Goal: Task Accomplishment & Management: Complete application form

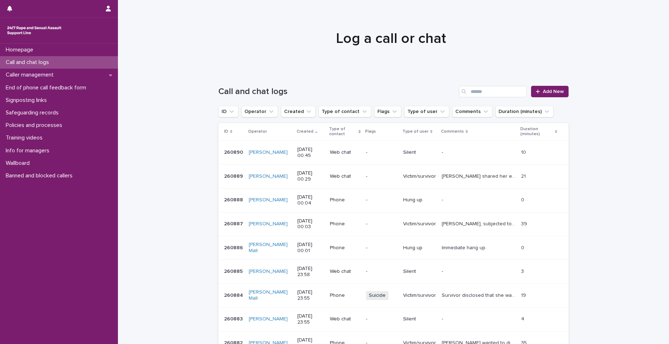
click at [551, 90] on span "Add New" at bounding box center [553, 91] width 21 height 5
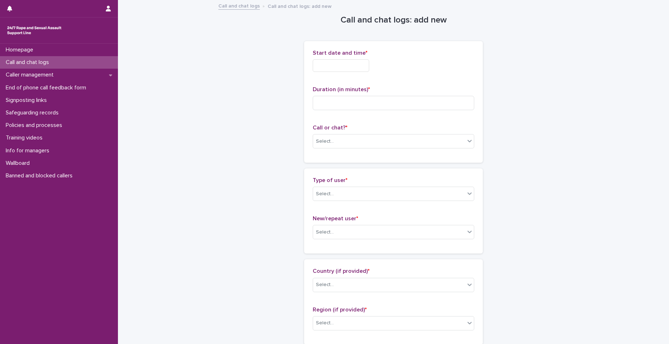
click at [349, 62] on input "text" at bounding box center [341, 65] width 56 height 13
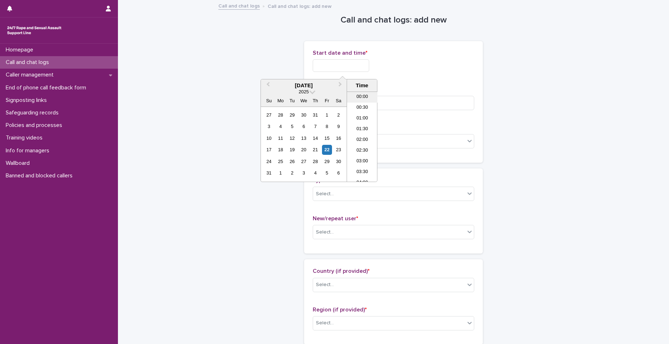
click at [359, 101] on li "00:00" at bounding box center [362, 97] width 30 height 11
click at [368, 67] on input "**********" at bounding box center [341, 65] width 56 height 13
type input "**********"
click at [394, 102] on input at bounding box center [394, 103] width 162 height 14
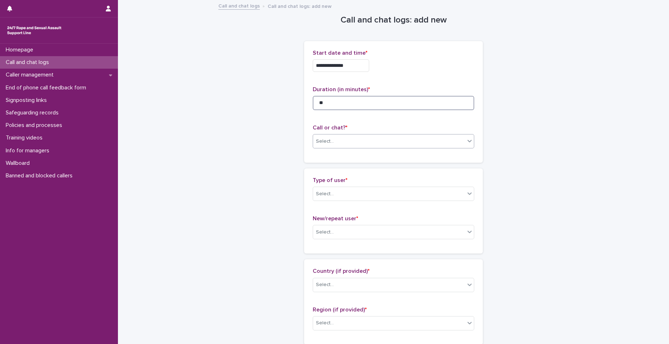
type input "**"
click at [359, 134] on div "Select..." at bounding box center [394, 141] width 162 height 14
click at [328, 155] on div "Phone" at bounding box center [391, 155] width 161 height 13
click at [341, 191] on div "Select..." at bounding box center [389, 194] width 152 height 12
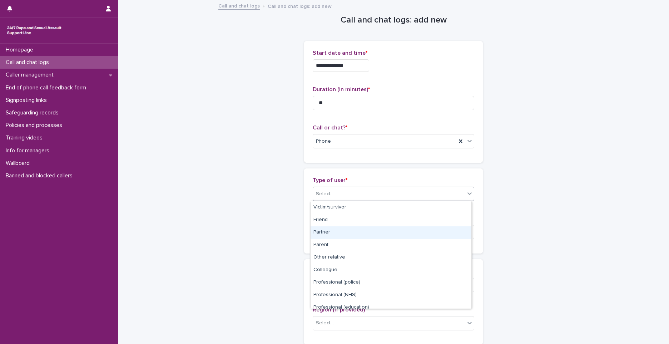
scroll to position [80, 0]
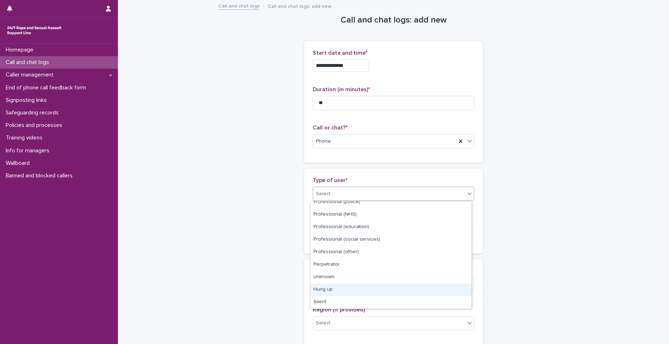
click at [362, 295] on div "Hung up" at bounding box center [391, 289] width 161 height 13
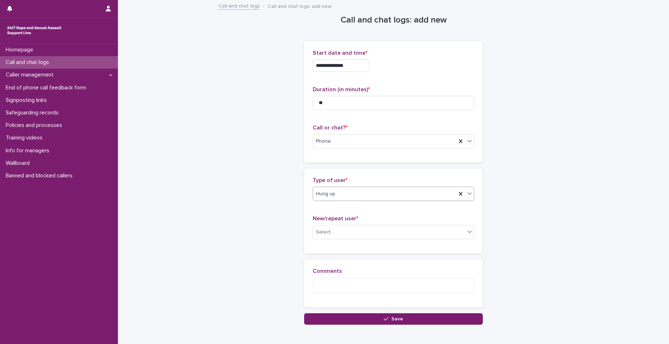
click at [336, 194] on div "Hung up" at bounding box center [384, 194] width 143 height 12
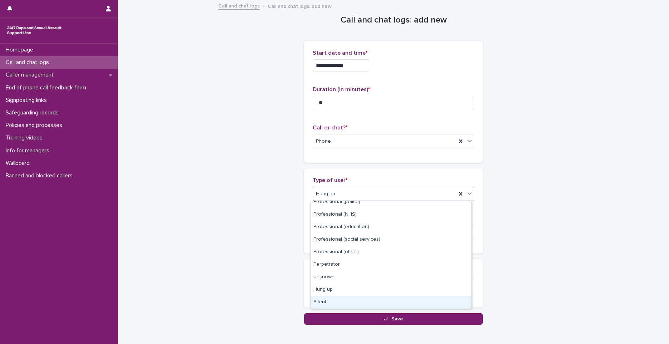
click at [325, 302] on div "Silent" at bounding box center [391, 302] width 161 height 13
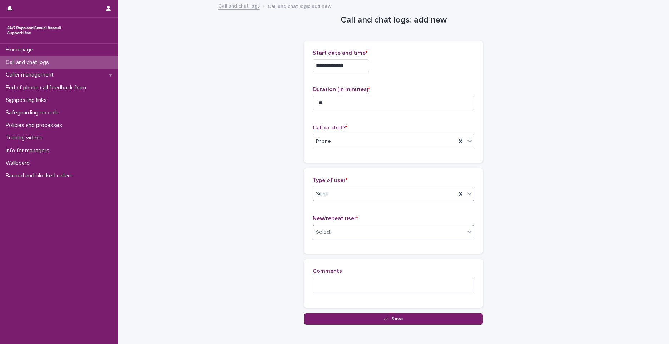
click at [322, 229] on div "Select..." at bounding box center [325, 232] width 18 height 8
click at [329, 242] on div "Not known" at bounding box center [391, 246] width 161 height 13
click at [356, 324] on button "Save" at bounding box center [393, 318] width 179 height 11
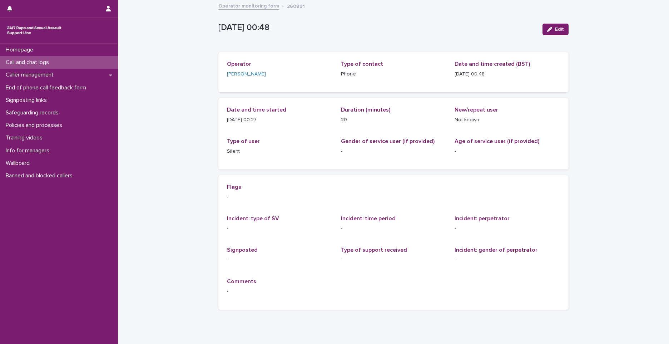
click at [107, 62] on div "Call and chat logs" at bounding box center [59, 62] width 118 height 13
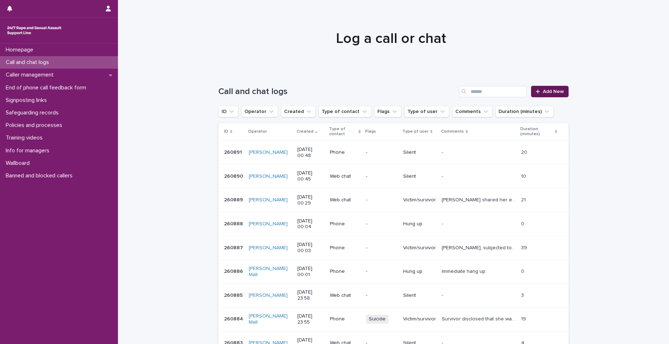
click at [552, 90] on span "Add New" at bounding box center [553, 91] width 21 height 5
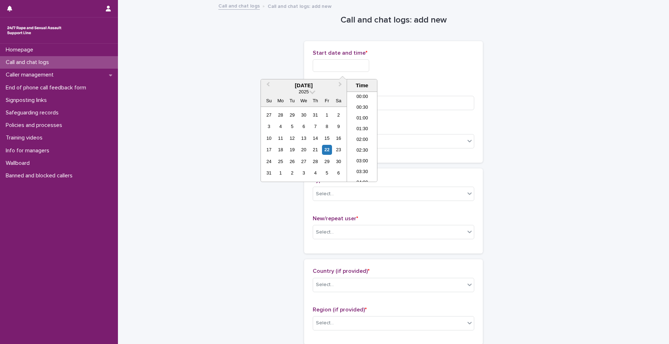
click at [350, 62] on input "text" at bounding box center [341, 65] width 56 height 13
click at [357, 95] on li "00:00" at bounding box center [362, 97] width 30 height 11
click at [353, 68] on input "**********" at bounding box center [341, 65] width 56 height 13
type input "**********"
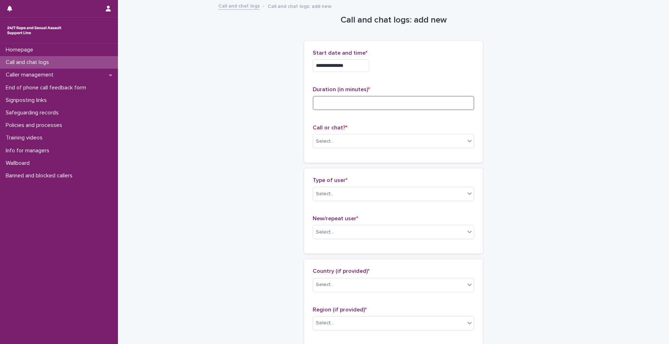
click at [439, 97] on input at bounding box center [394, 103] width 162 height 14
type input "*"
click at [451, 134] on div "Select..." at bounding box center [394, 141] width 162 height 14
click at [320, 155] on div "Phone" at bounding box center [391, 155] width 161 height 13
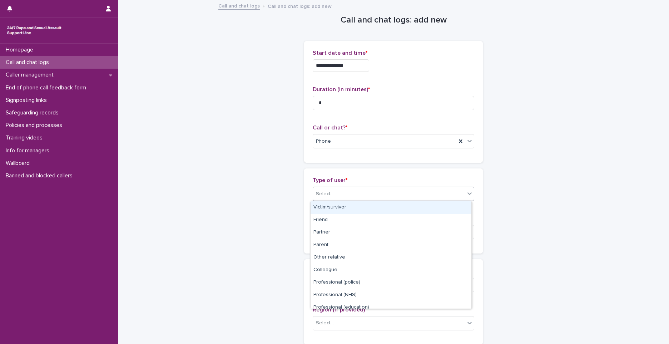
click at [330, 195] on div "Select..." at bounding box center [325, 194] width 18 height 8
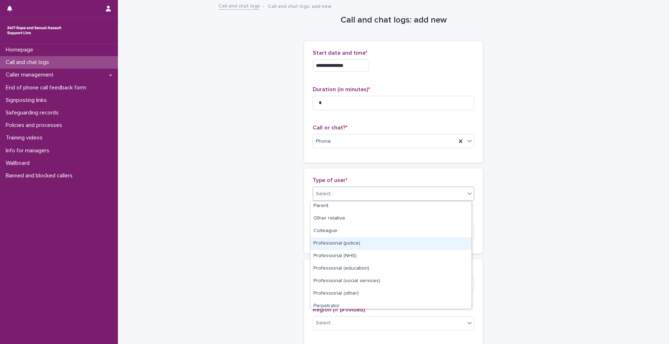
scroll to position [80, 0]
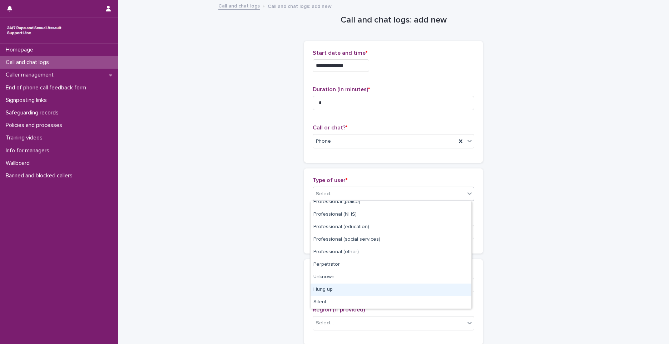
click at [336, 286] on div "Hung up" at bounding box center [391, 289] width 161 height 13
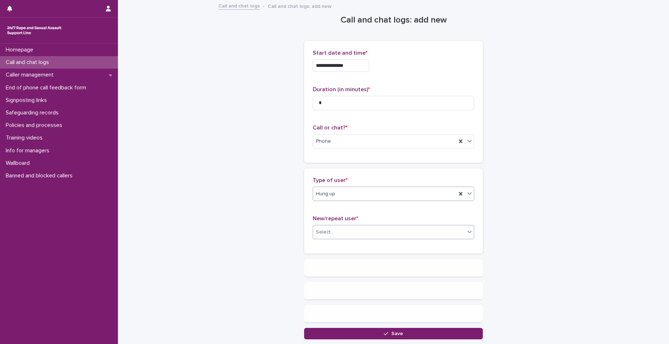
click at [328, 231] on div "Select..." at bounding box center [325, 232] width 18 height 8
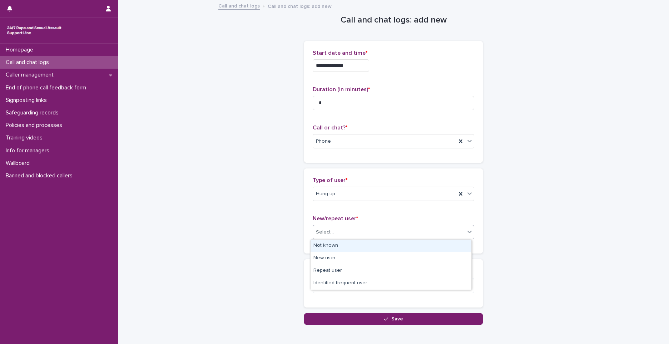
click at [326, 247] on div "Not known" at bounding box center [391, 246] width 161 height 13
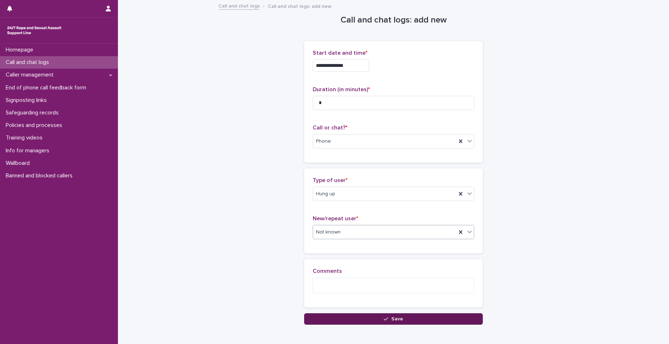
click at [342, 314] on button "Save" at bounding box center [393, 318] width 179 height 11
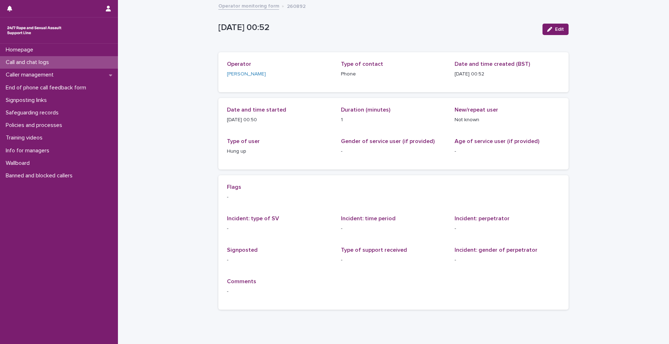
click at [104, 58] on div "Call and chat logs" at bounding box center [59, 62] width 118 height 13
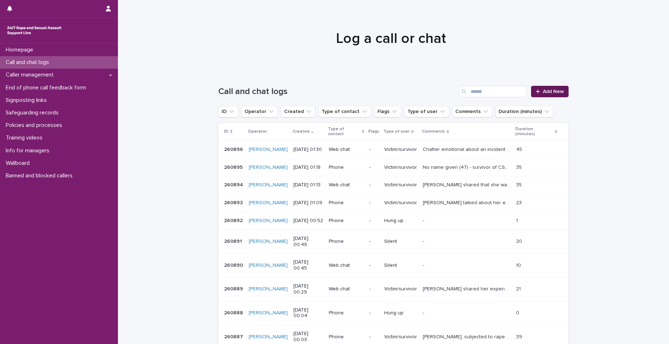
click at [549, 90] on span "Add New" at bounding box center [553, 91] width 21 height 5
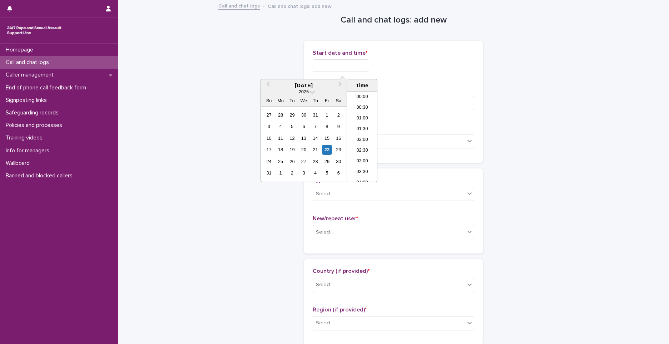
click at [326, 61] on input "text" at bounding box center [341, 65] width 56 height 13
click at [359, 118] on li "01:00" at bounding box center [362, 118] width 30 height 11
click at [363, 72] on div "**********" at bounding box center [394, 64] width 162 height 28
type input "**********"
click at [404, 105] on input at bounding box center [394, 103] width 162 height 14
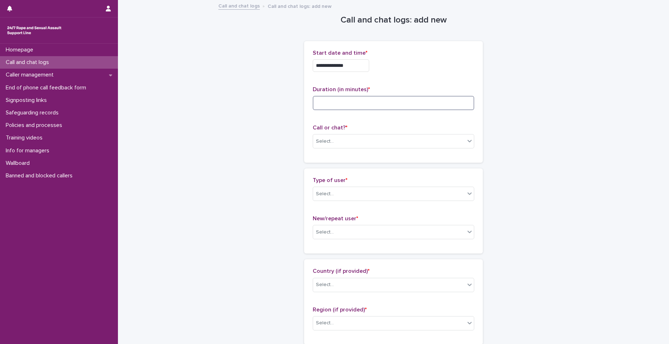
type input "*"
click at [388, 144] on div "Select..." at bounding box center [389, 141] width 152 height 12
click at [372, 154] on div "Phone" at bounding box center [391, 155] width 161 height 13
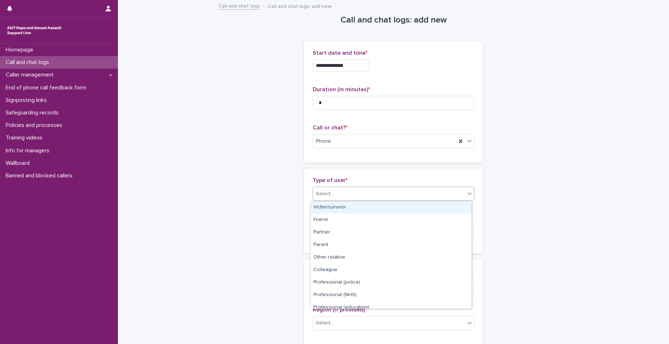
click at [343, 199] on div "Select..." at bounding box center [389, 194] width 152 height 12
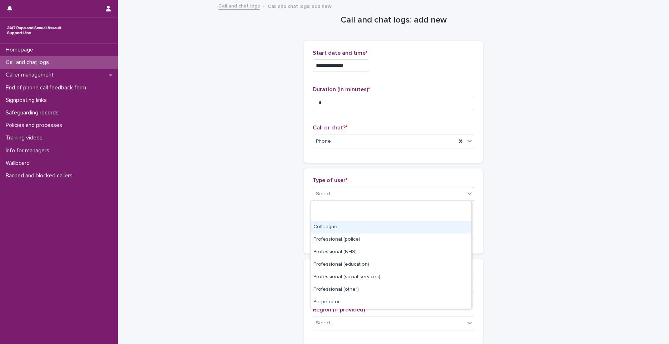
scroll to position [80, 0]
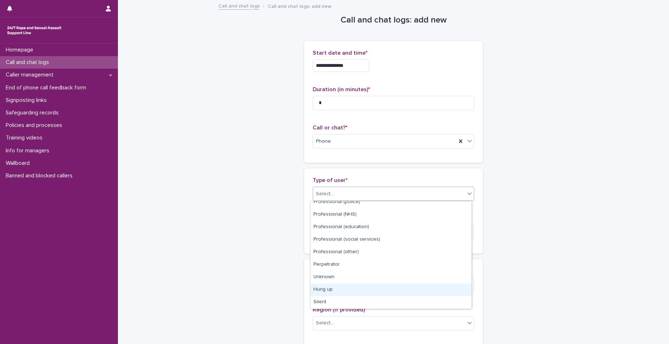
click at [346, 286] on div "Hung up" at bounding box center [391, 289] width 161 height 13
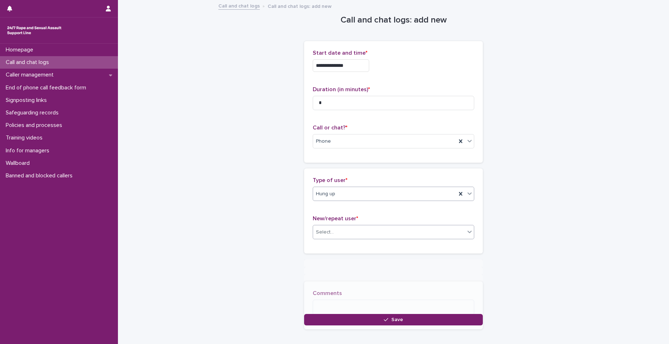
click at [340, 235] on div "Select..." at bounding box center [389, 232] width 152 height 12
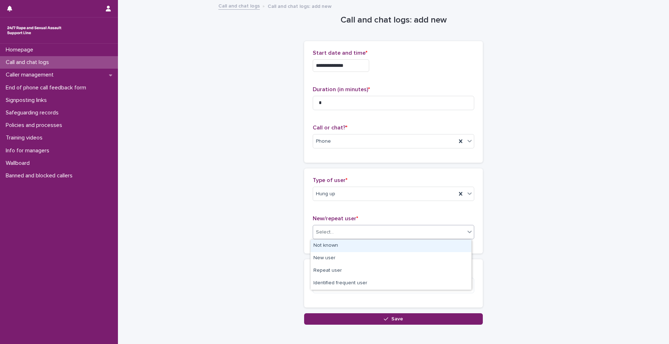
click at [338, 245] on div "Not known" at bounding box center [391, 246] width 161 height 13
click at [334, 312] on div "Loading... Saving… Comments" at bounding box center [393, 286] width 179 height 54
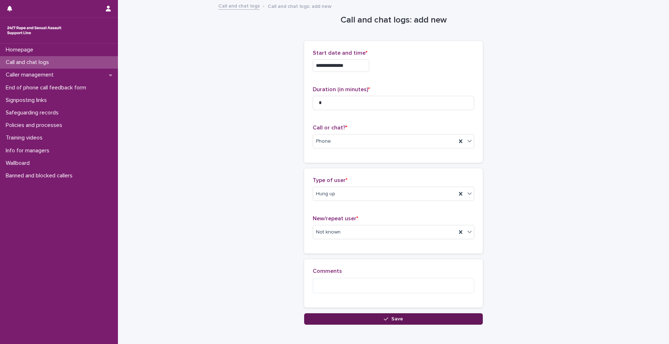
click at [314, 324] on button "Save" at bounding box center [393, 318] width 179 height 11
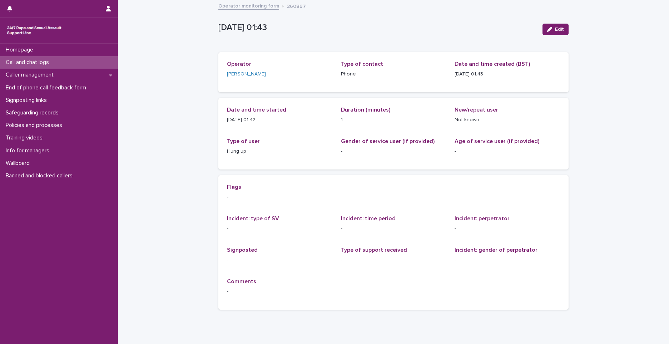
click at [84, 60] on div "Call and chat logs" at bounding box center [59, 62] width 118 height 13
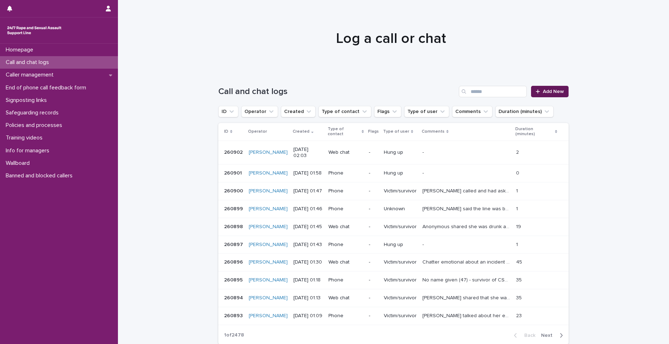
click at [538, 89] on icon at bounding box center [538, 91] width 4 height 5
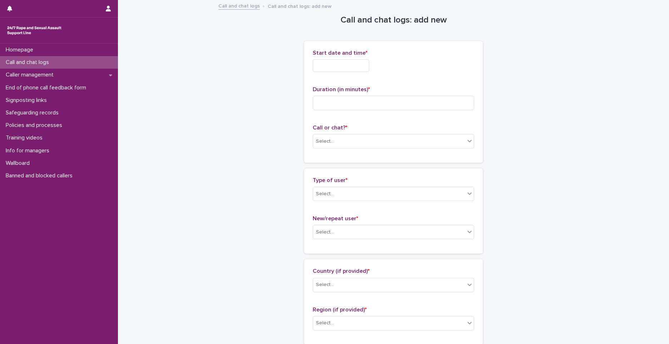
click at [357, 69] on input "text" at bounding box center [341, 65] width 56 height 13
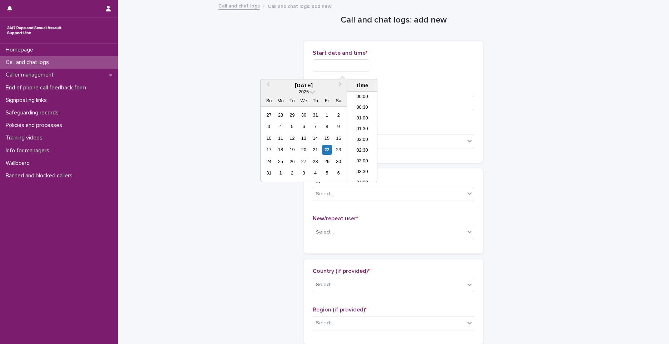
scroll to position [4, 0]
click at [359, 117] on li "01:00" at bounding box center [362, 115] width 30 height 11
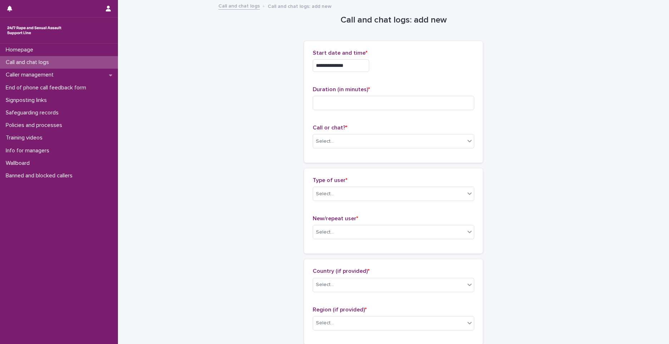
click at [356, 57] on div "**********" at bounding box center [394, 64] width 162 height 28
click at [354, 69] on input "**********" at bounding box center [341, 65] width 56 height 13
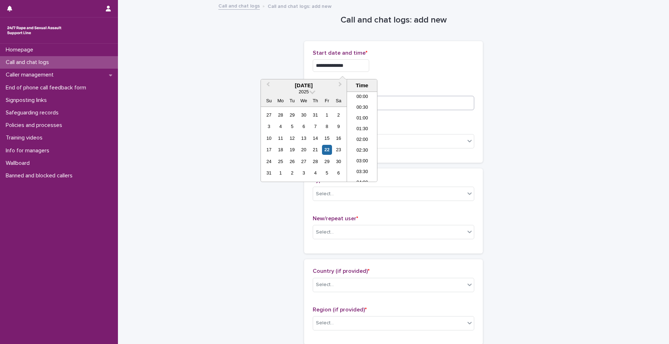
type input "**********"
click at [409, 103] on input at bounding box center [394, 103] width 162 height 14
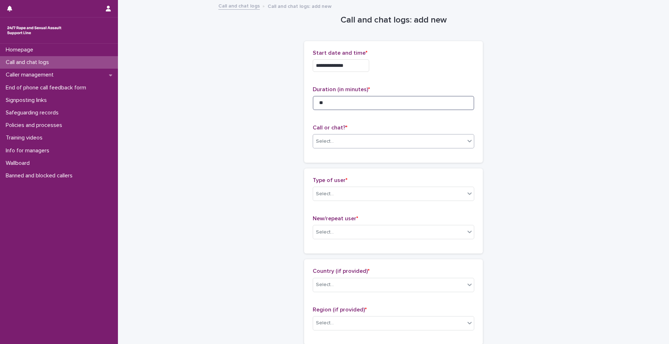
type input "**"
click at [341, 139] on div "Select..." at bounding box center [389, 141] width 152 height 12
click at [337, 157] on div "Phone" at bounding box center [391, 155] width 161 height 13
click at [335, 198] on div at bounding box center [335, 193] width 1 height 9
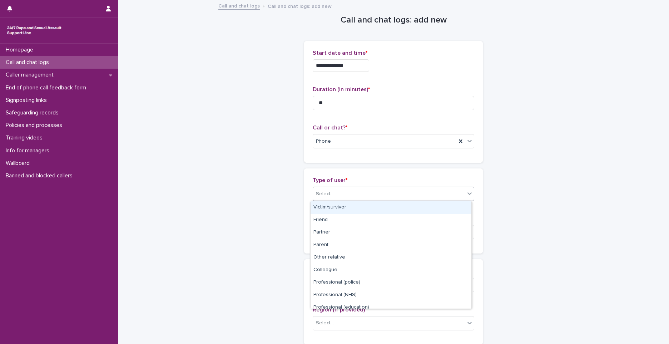
click at [328, 206] on div "Victim/survivor" at bounding box center [391, 207] width 161 height 13
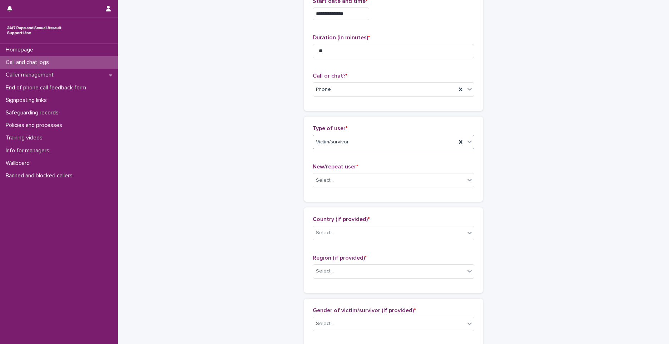
scroll to position [107, 0]
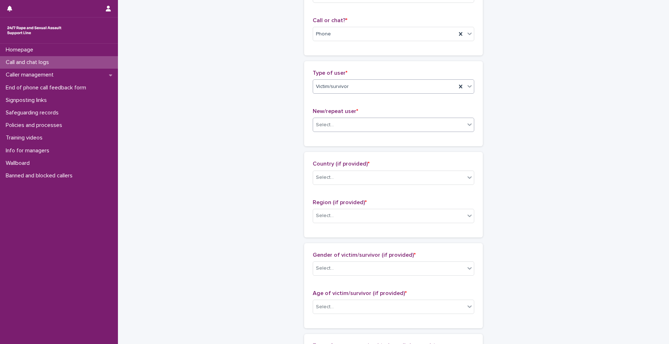
click at [331, 123] on div "Select..." at bounding box center [389, 125] width 152 height 12
drag, startPoint x: 329, startPoint y: 157, endPoint x: 328, endPoint y: 162, distance: 4.7
click at [328, 162] on div "Repeat user" at bounding box center [391, 163] width 161 height 13
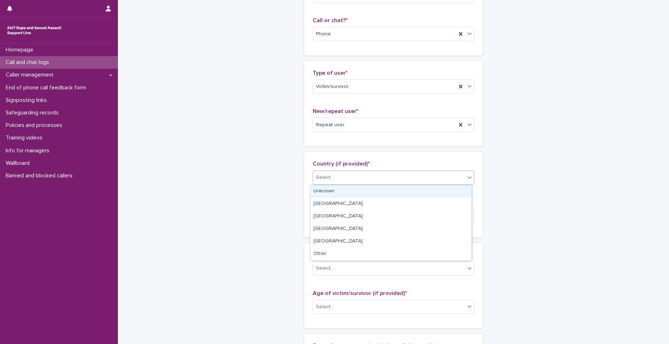
click at [329, 175] on div "Select..." at bounding box center [325, 178] width 18 height 8
click at [330, 187] on div "Unknown" at bounding box center [391, 191] width 161 height 13
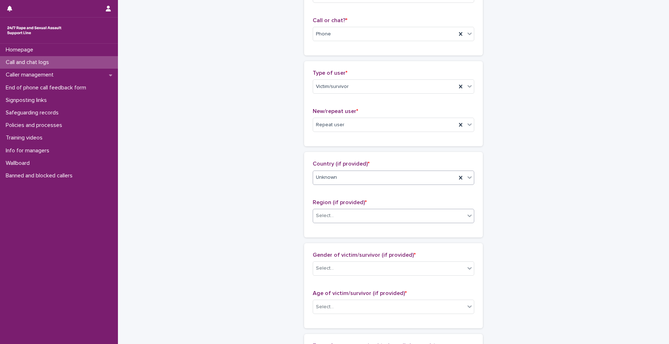
drag, startPoint x: 329, startPoint y: 213, endPoint x: 332, endPoint y: 219, distance: 7.1
click at [330, 215] on div "Select..." at bounding box center [325, 216] width 18 height 8
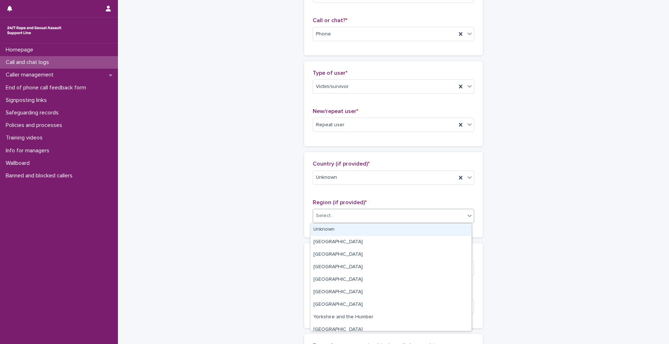
click at [334, 231] on div "Unknown" at bounding box center [391, 229] width 161 height 13
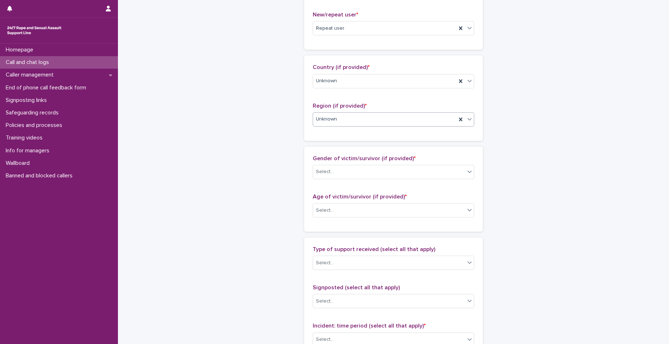
scroll to position [214, 0]
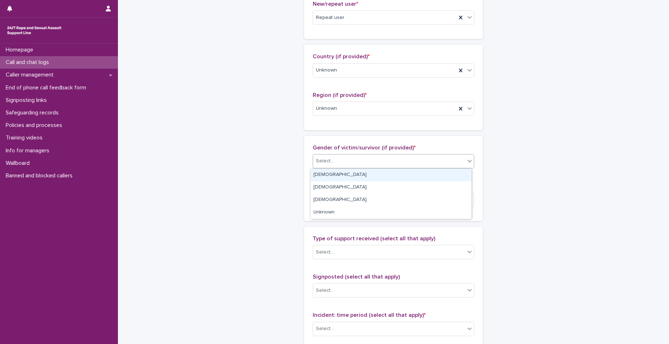
click at [350, 155] on div "Select..." at bounding box center [389, 161] width 152 height 12
click at [326, 180] on div "[DEMOGRAPHIC_DATA]" at bounding box center [391, 175] width 161 height 13
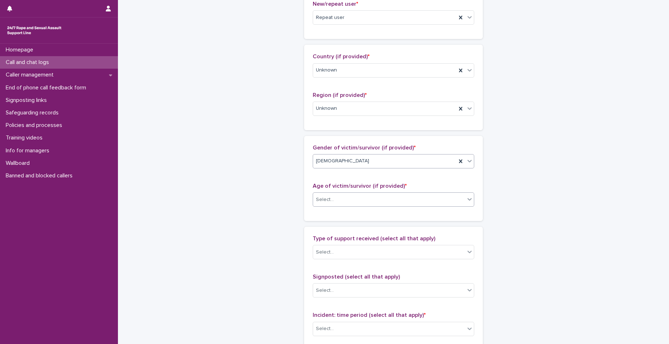
click at [335, 202] on input "text" at bounding box center [335, 200] width 1 height 6
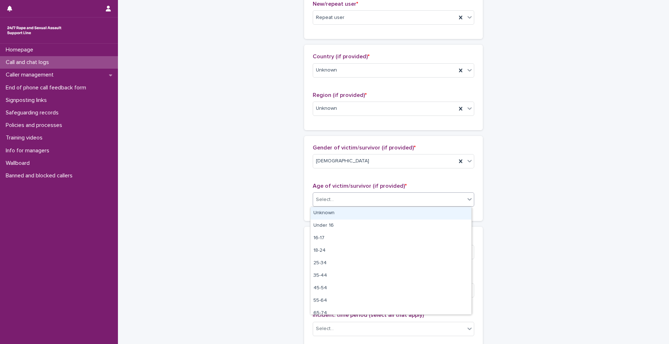
click at [331, 212] on div "Unknown" at bounding box center [391, 213] width 161 height 13
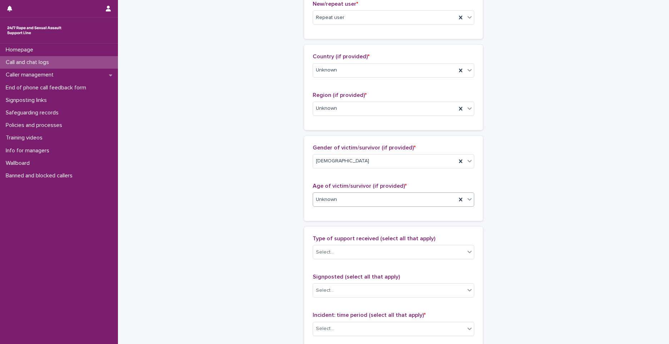
scroll to position [357, 0]
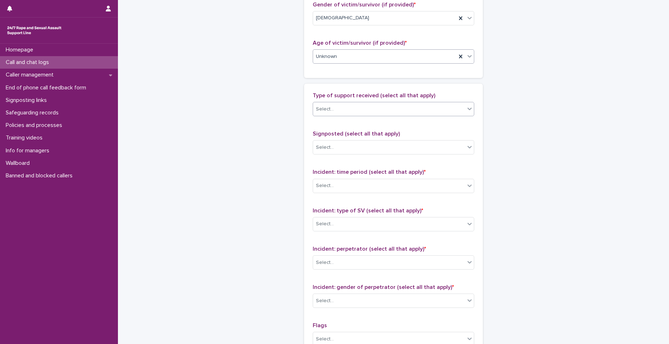
click at [337, 113] on div "Select..." at bounding box center [389, 109] width 152 height 12
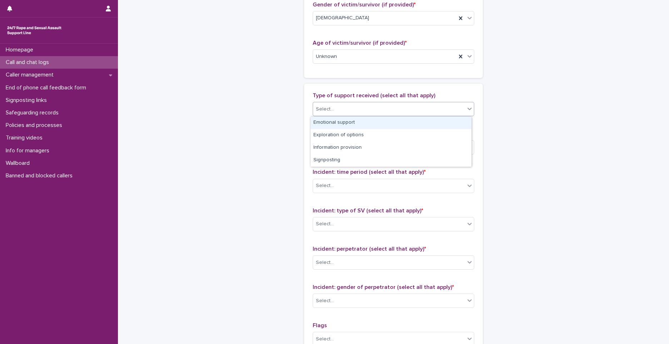
click at [334, 122] on div "Emotional support" at bounding box center [391, 123] width 161 height 13
click at [385, 108] on div "Emotional support" at bounding box center [384, 109] width 143 height 13
click at [360, 128] on div "Exploration of options" at bounding box center [391, 123] width 161 height 13
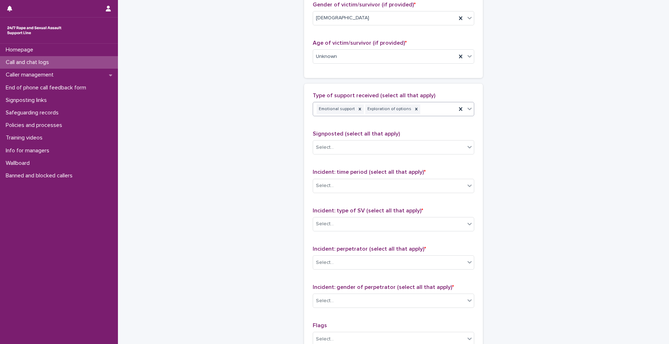
click at [421, 110] on div "Emotional support Exploration of options" at bounding box center [384, 109] width 143 height 13
click at [403, 123] on div "Information provision" at bounding box center [391, 123] width 161 height 13
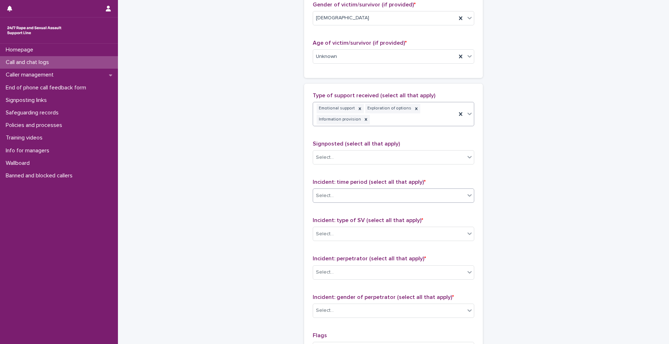
scroll to position [362, 0]
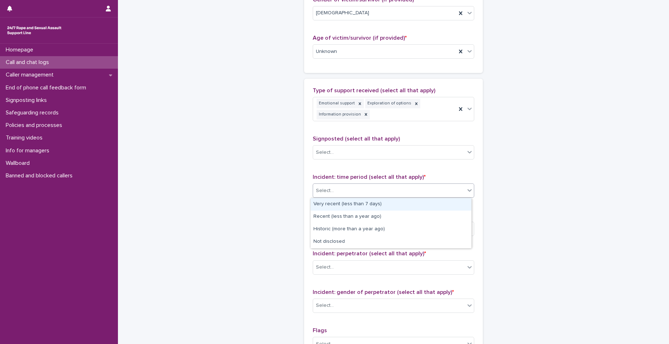
click at [349, 193] on div "Select..." at bounding box center [389, 191] width 152 height 12
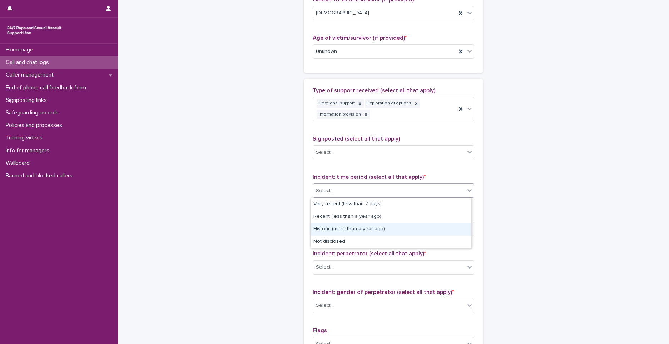
click at [344, 225] on div "Historic (more than a year ago)" at bounding box center [391, 229] width 161 height 13
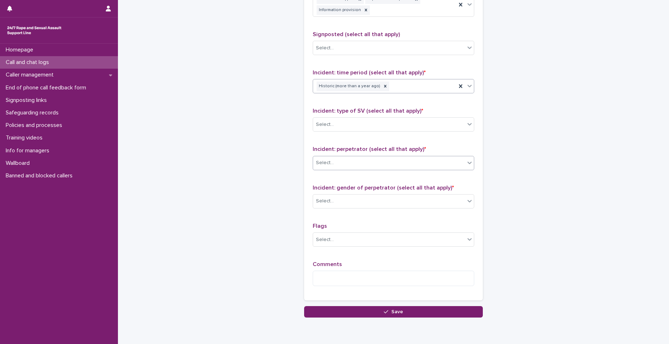
scroll to position [470, 0]
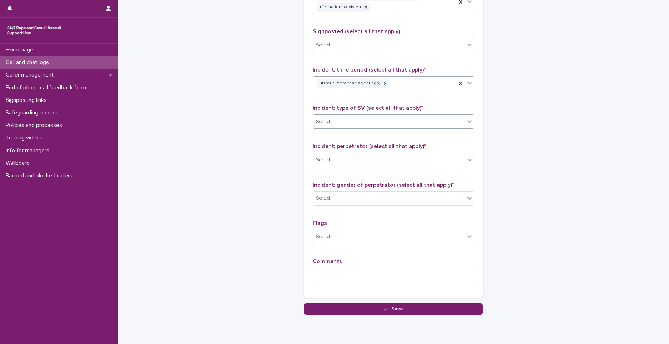
click at [362, 119] on div "Select..." at bounding box center [389, 122] width 152 height 12
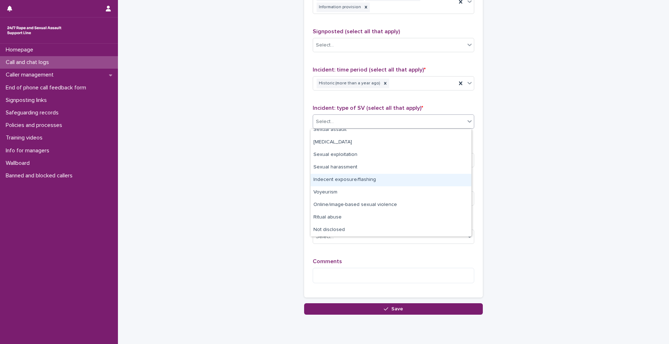
scroll to position [0, 0]
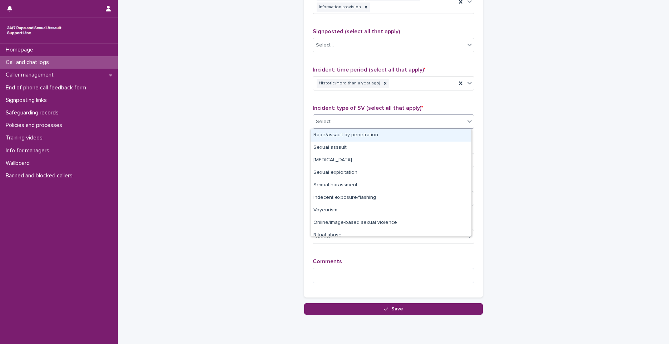
click at [358, 135] on div "Rape/assault by penetration" at bounding box center [391, 135] width 161 height 13
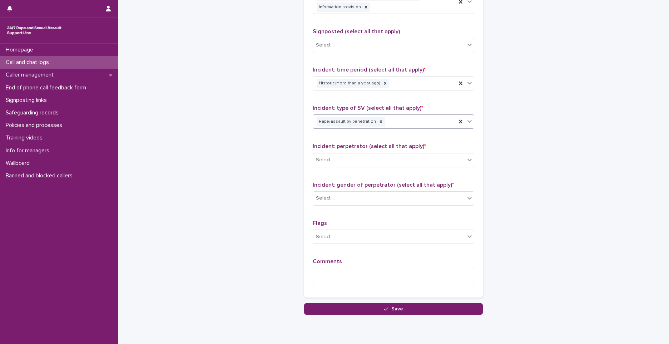
click at [397, 122] on div "Rape/assault by penetration" at bounding box center [384, 121] width 143 height 13
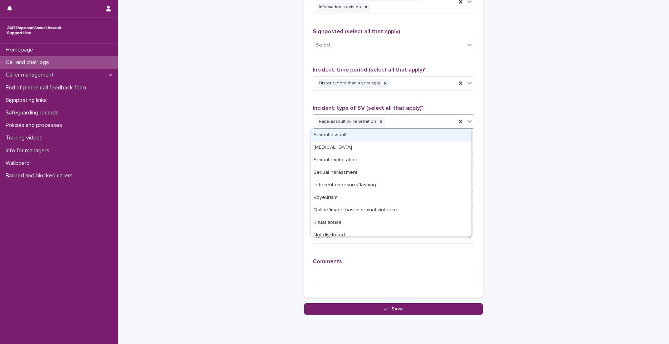
click at [364, 136] on div "Sexual assault" at bounding box center [391, 135] width 161 height 13
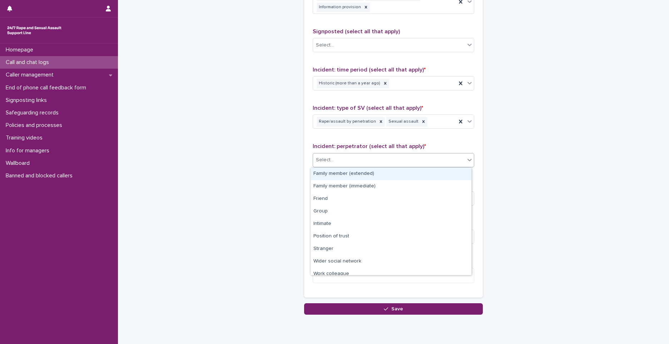
click at [354, 163] on div "Select..." at bounding box center [389, 160] width 152 height 12
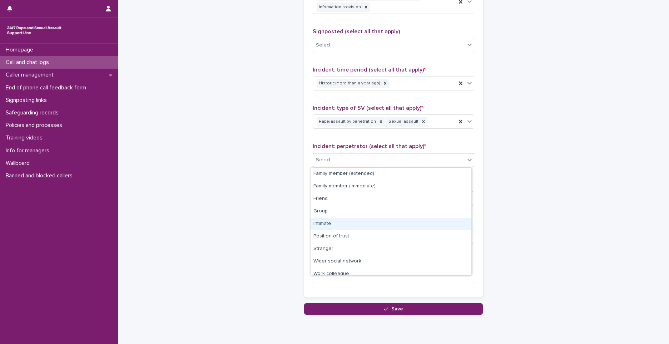
click at [332, 225] on div "Intimate" at bounding box center [391, 224] width 161 height 13
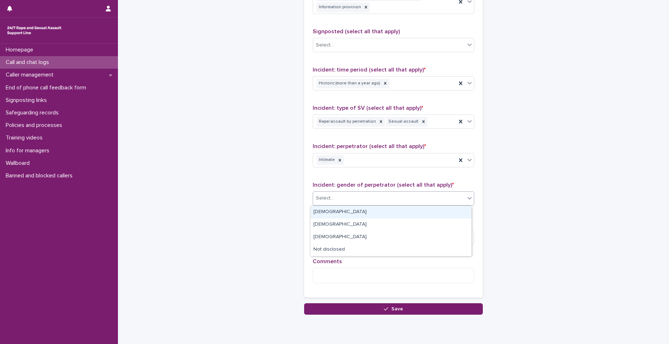
click at [335, 202] on div "Select..." at bounding box center [389, 198] width 152 height 12
click at [336, 211] on div "[DEMOGRAPHIC_DATA]" at bounding box center [391, 212] width 161 height 13
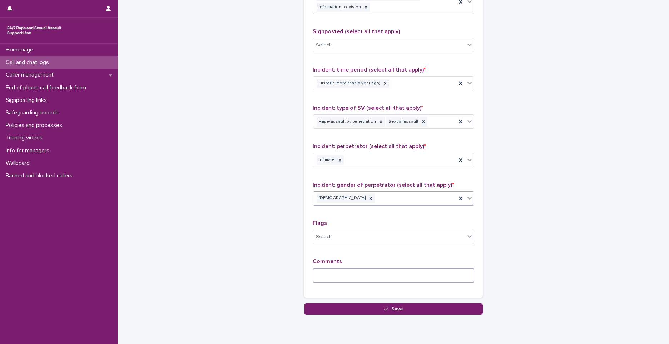
click at [322, 273] on textarea at bounding box center [394, 275] width 162 height 15
click at [416, 275] on textarea "**********" at bounding box center [394, 275] width 162 height 15
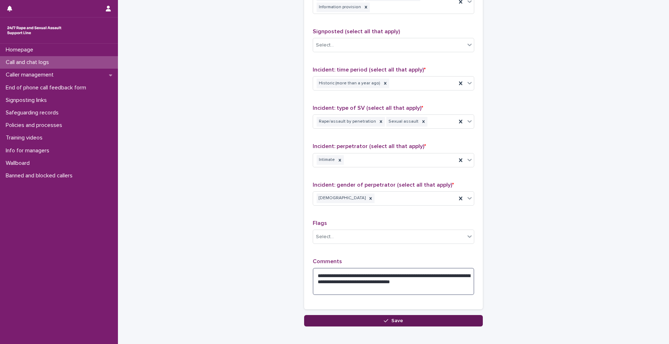
type textarea "**********"
click at [351, 321] on button "Save" at bounding box center [393, 320] width 179 height 11
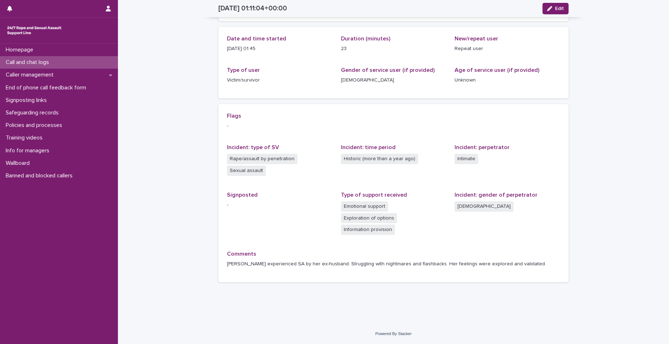
scroll to position [59, 0]
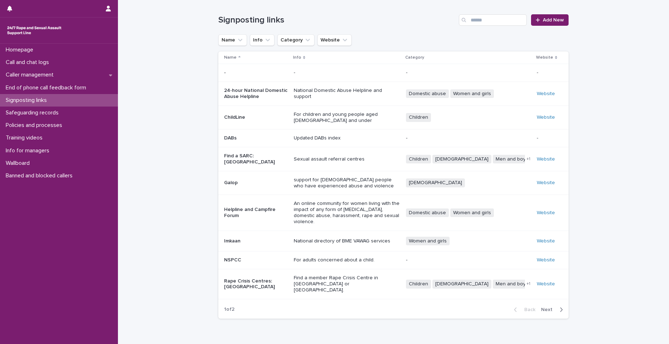
click at [261, 278] on p "Rape Crisis Centres: England & Wales" at bounding box center [256, 284] width 64 height 12
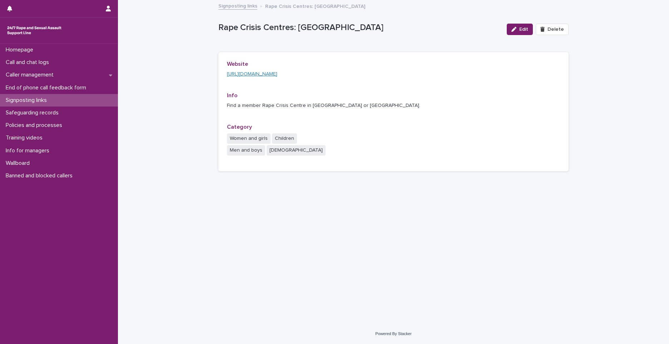
click at [233, 74] on link "https://rapecrisis.org.uk/get-help/find-a-rape-crisis-centre/" at bounding box center [252, 73] width 50 height 5
click at [258, 76] on link "https://rapecrisis.org.uk/get-help/find-a-rape-crisis-centre/" at bounding box center [252, 73] width 50 height 5
